Goal: Book appointment/travel/reservation

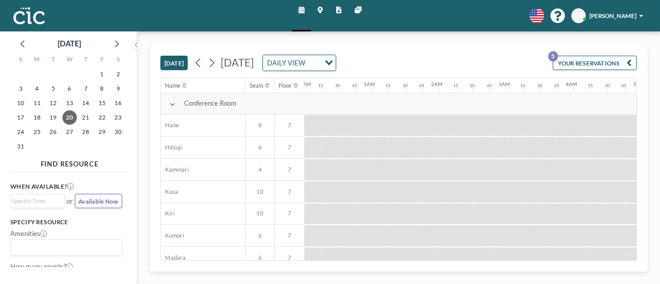
scroll to position [0, 620]
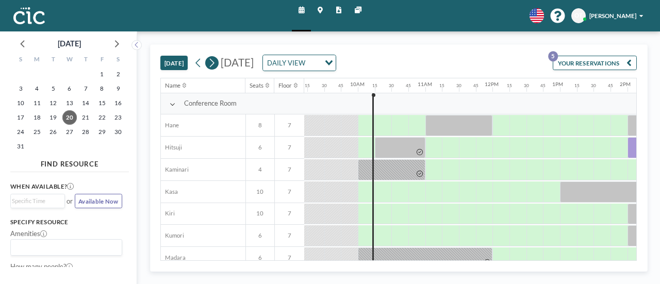
click at [210, 64] on icon at bounding box center [212, 63] width 8 height 12
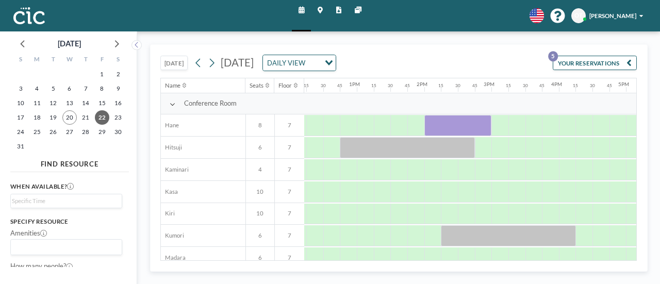
scroll to position [0, 828]
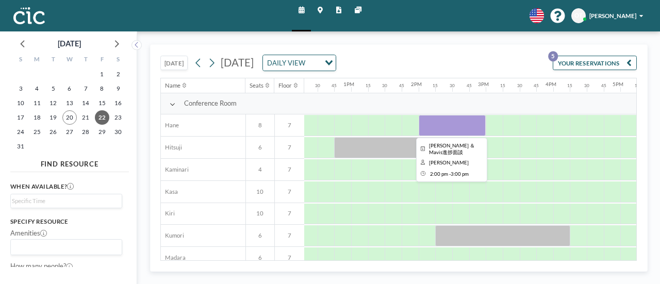
click at [475, 123] on div at bounding box center [453, 125] width 68 height 21
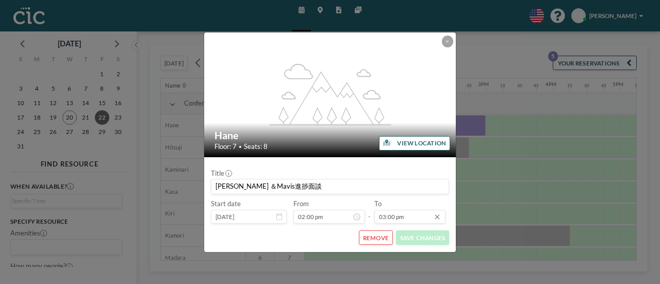
scroll to position [990, 0]
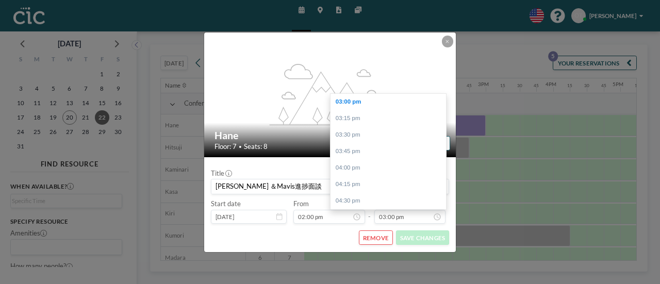
drag, startPoint x: 385, startPoint y: 217, endPoint x: 373, endPoint y: 216, distance: 11.4
click at [373, 216] on div "Start date [DATE] From 02:00 pm - To 03:00 pm 12:00 am 12:15 am 12:30 am 12:45 …" at bounding box center [330, 211] width 238 height 24
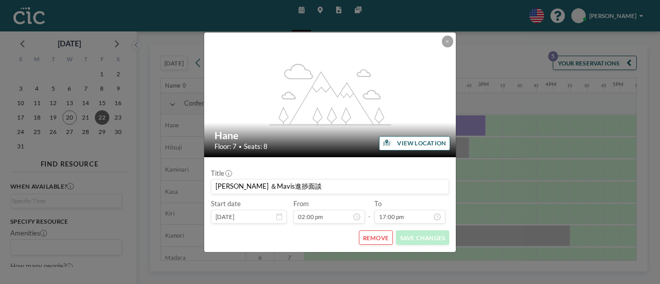
type input "05:00 pm"
click at [420, 239] on button "SAVE CHANGES" at bounding box center [422, 237] width 53 height 14
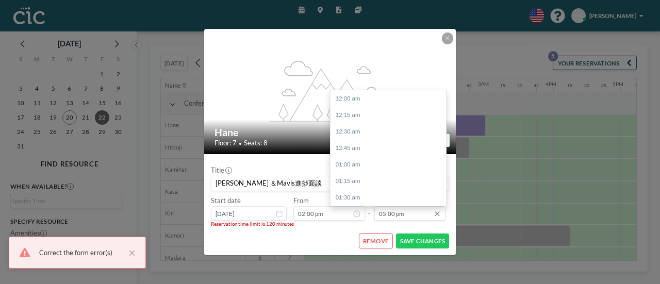
scroll to position [1122, 0]
click at [385, 215] on input "05:00 pm" at bounding box center [410, 213] width 72 height 14
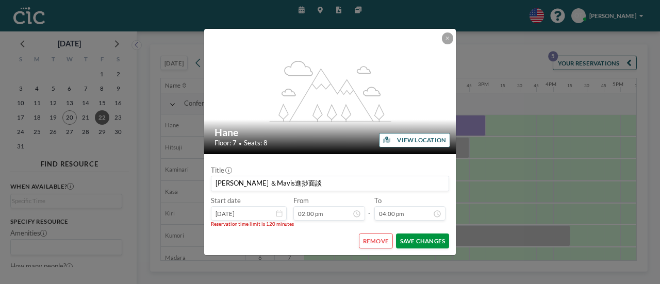
type input "04:00 pm"
click at [432, 242] on button "SAVE CHANGES" at bounding box center [422, 240] width 53 height 14
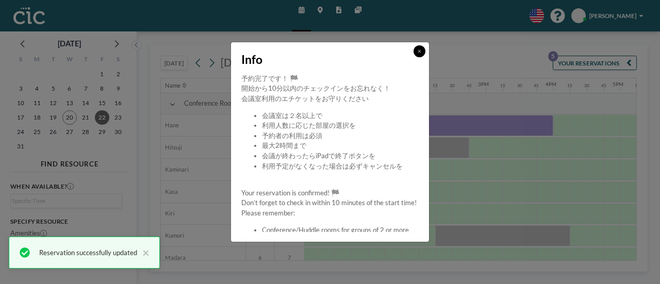
click at [418, 52] on icon at bounding box center [420, 51] width 4 height 5
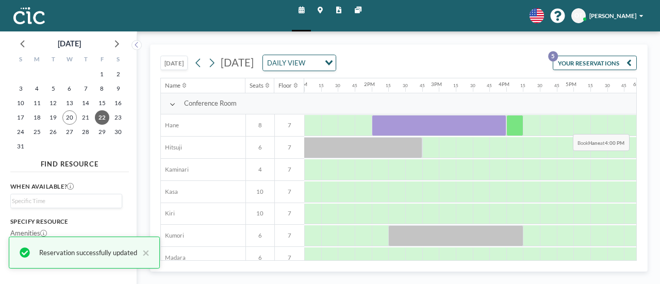
scroll to position [0, 879]
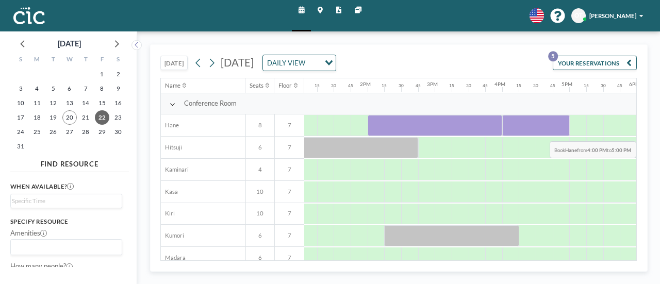
drag, startPoint x: 505, startPoint y: 124, endPoint x: 556, endPoint y: 132, distance: 51.7
click at [556, 132] on div at bounding box center [536, 125] width 68 height 21
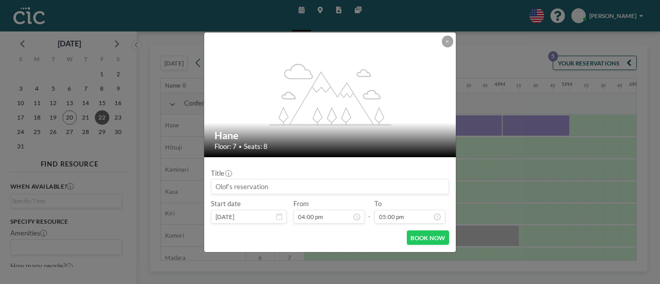
click at [275, 190] on input at bounding box center [329, 186] width 237 height 14
type input "Janice& [PERSON_NAME] 進捗面談"
click at [421, 240] on button "BOOK NOW" at bounding box center [428, 237] width 42 height 14
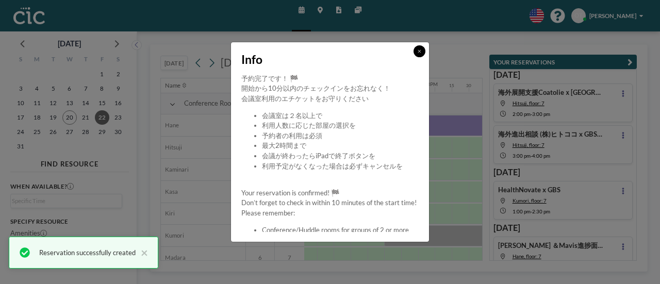
click at [422, 53] on button at bounding box center [419, 51] width 12 height 12
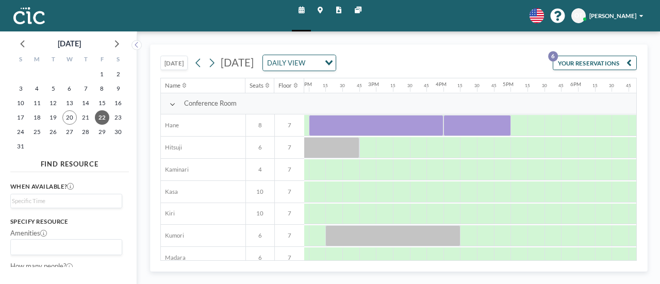
scroll to position [0, 936]
